Goal: Navigation & Orientation: Understand site structure

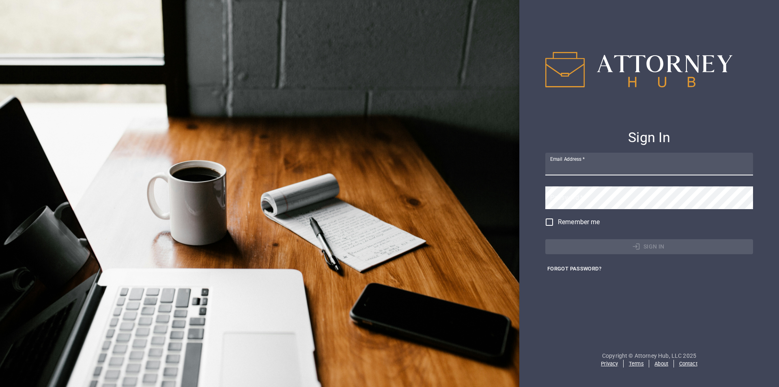
click at [662, 363] on link "About" at bounding box center [661, 363] width 14 height 6
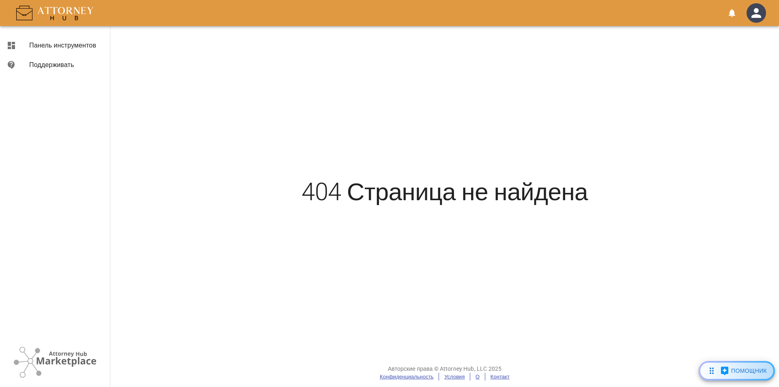
click at [56, 43] on font "Панель инструментов" at bounding box center [62, 45] width 67 height 8
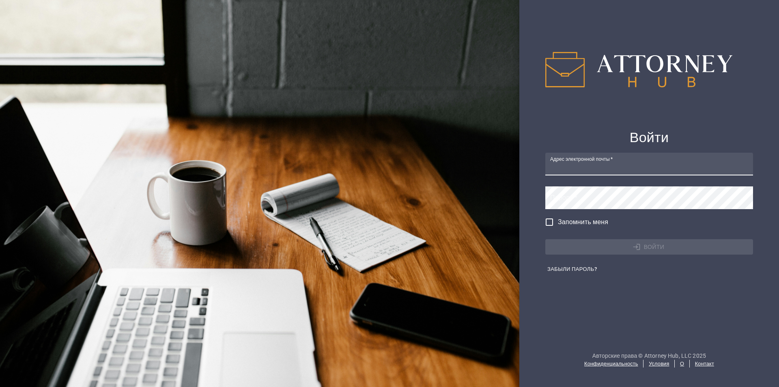
click at [656, 363] on font "Условия" at bounding box center [659, 363] width 20 height 6
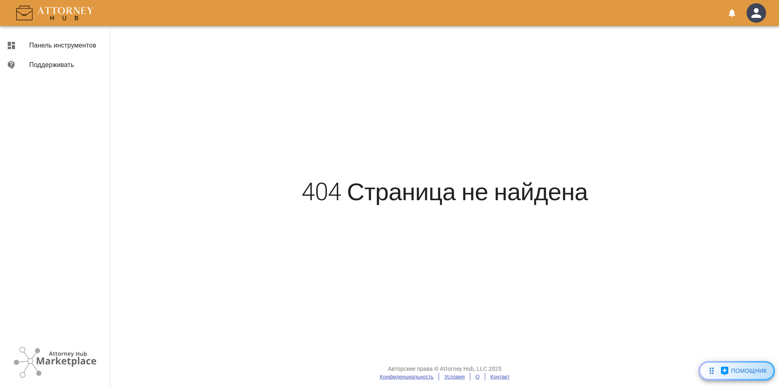
click at [449, 375] on font "Условия" at bounding box center [454, 376] width 20 height 6
click at [475, 376] on font "О" at bounding box center [477, 376] width 4 height 6
click at [495, 376] on font "Контакт" at bounding box center [499, 376] width 19 height 6
